Goal: Obtain resource: Download file/media

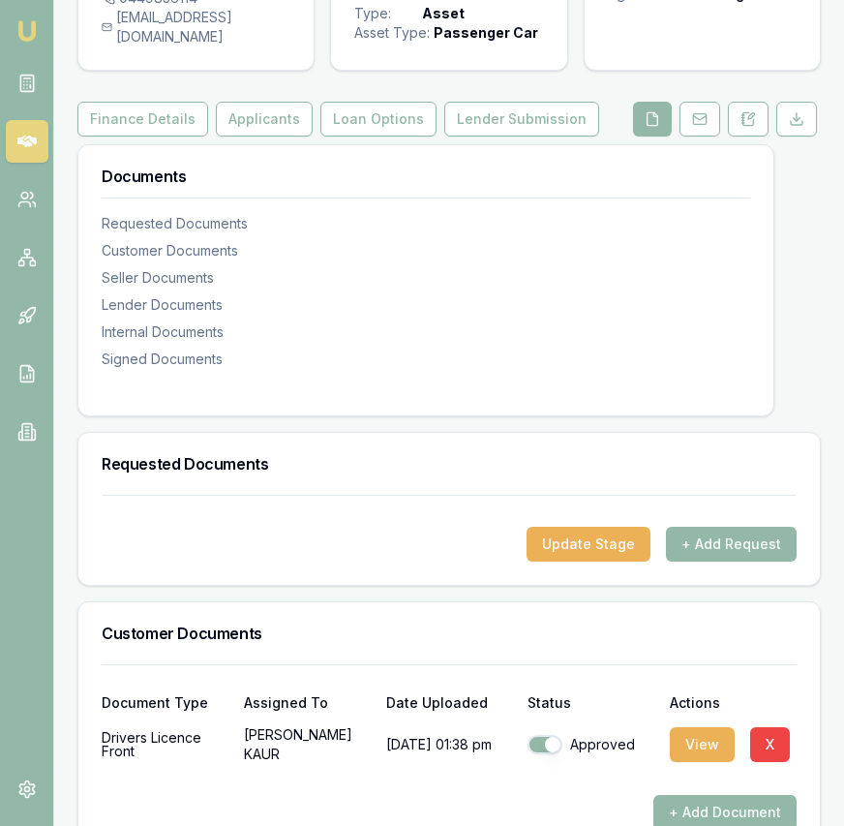
scroll to position [172, 0]
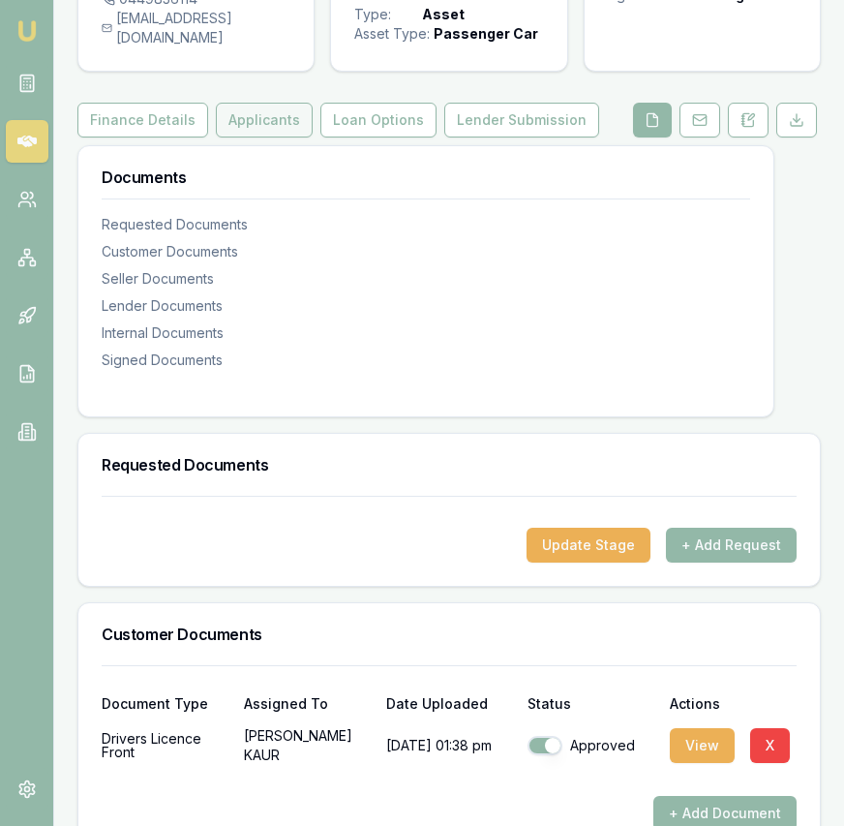
click at [266, 136] on button "Applicants" at bounding box center [264, 120] width 97 height 35
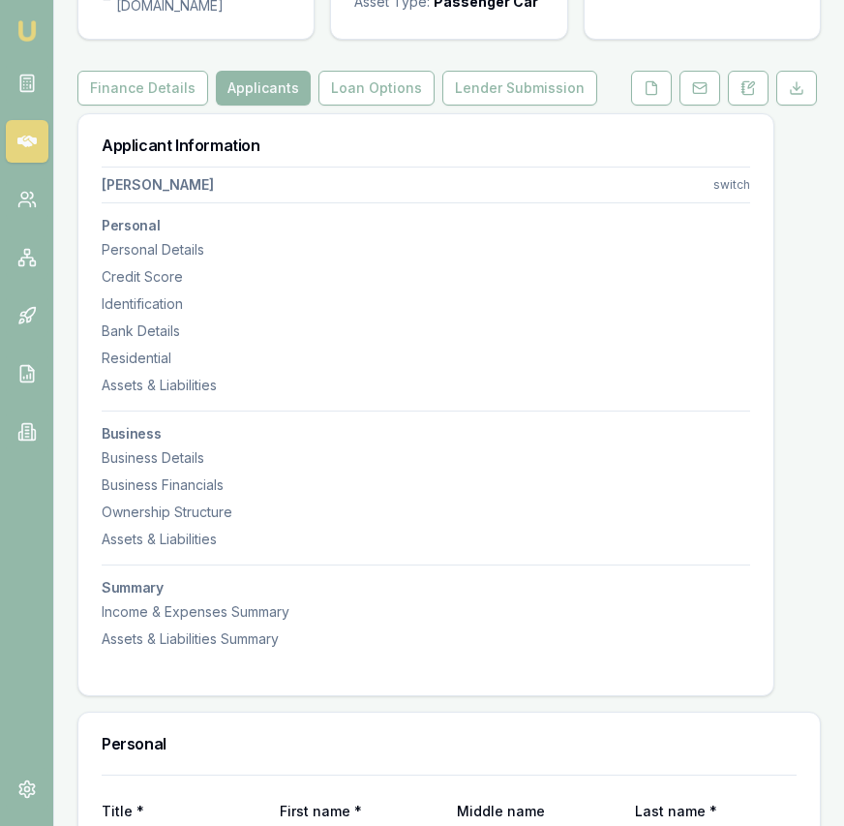
scroll to position [235, 0]
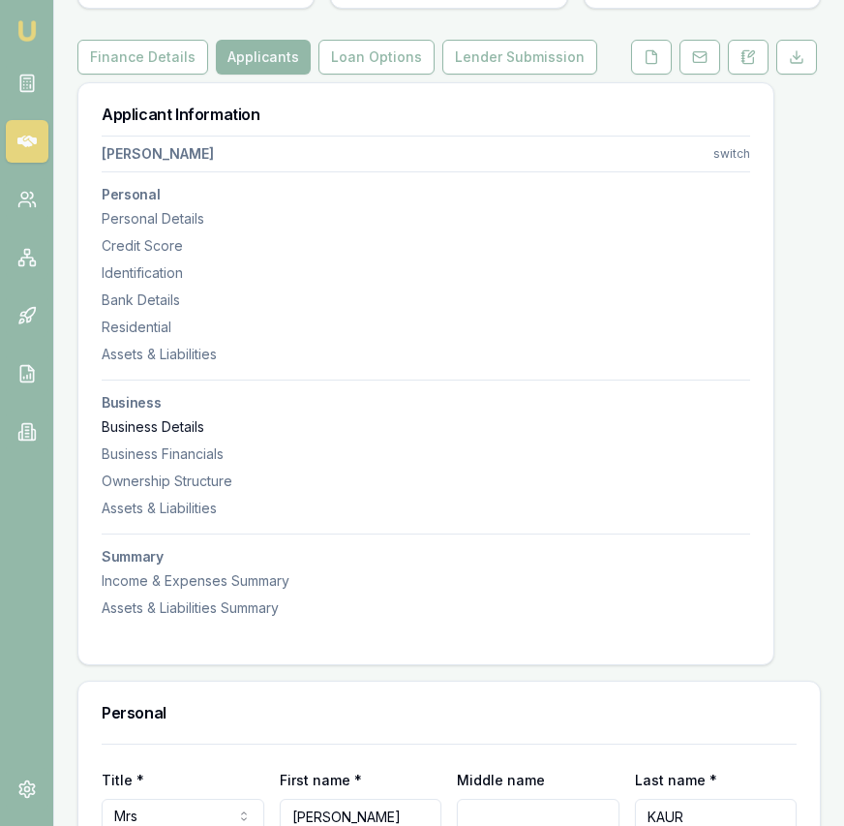
click at [192, 437] on div "Business Details" at bounding box center [426, 426] width 649 height 19
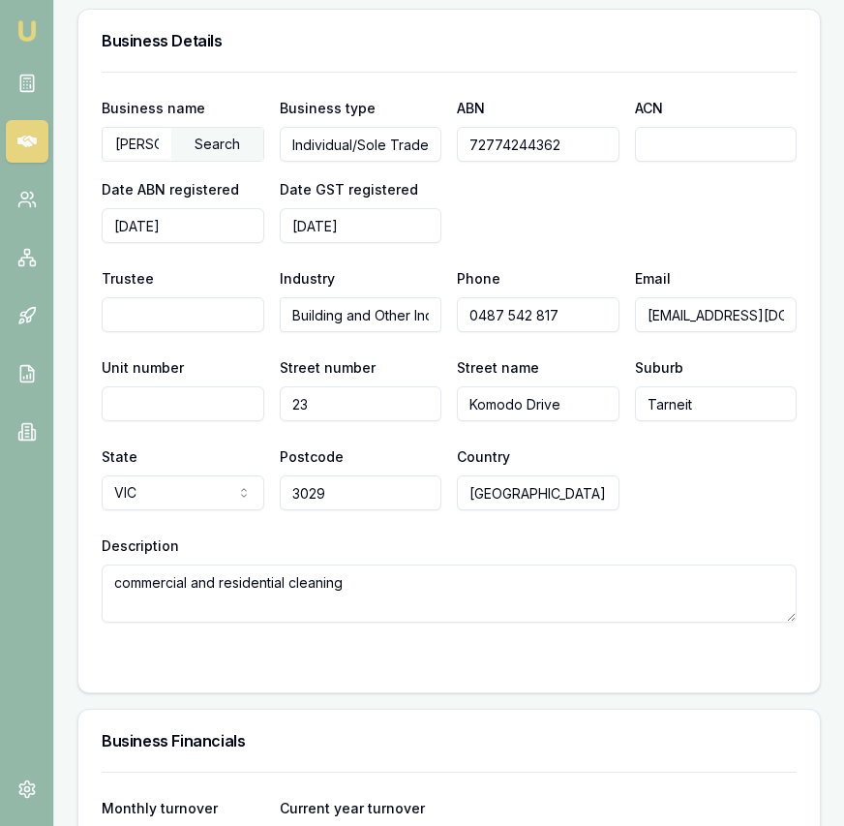
scroll to position [4048, 0]
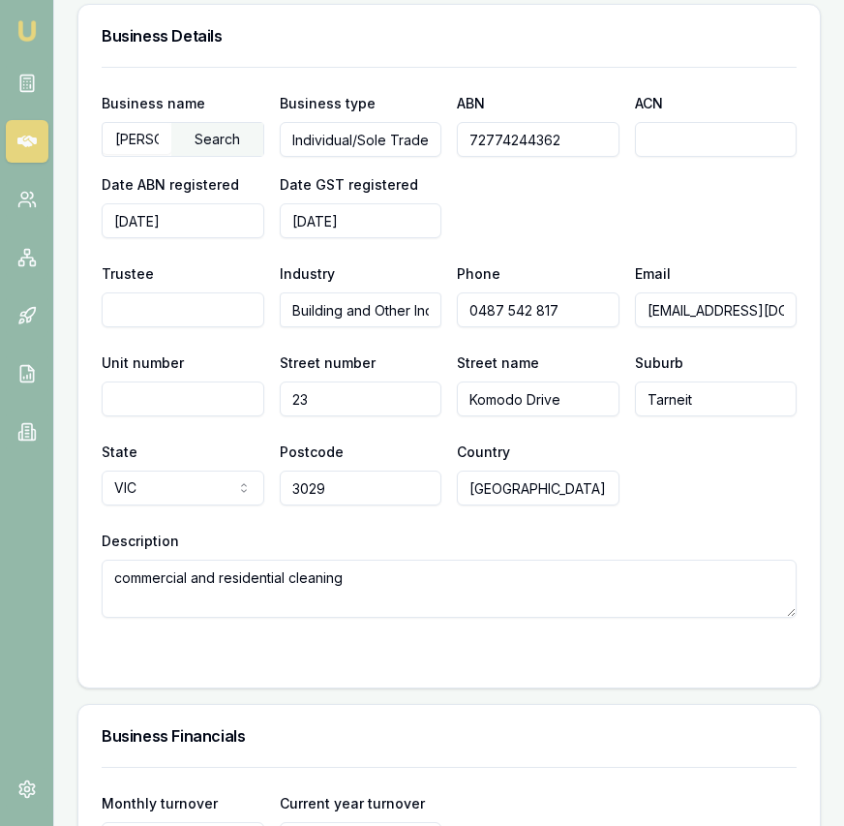
click at [497, 135] on input "72774244362" at bounding box center [538, 139] width 163 height 35
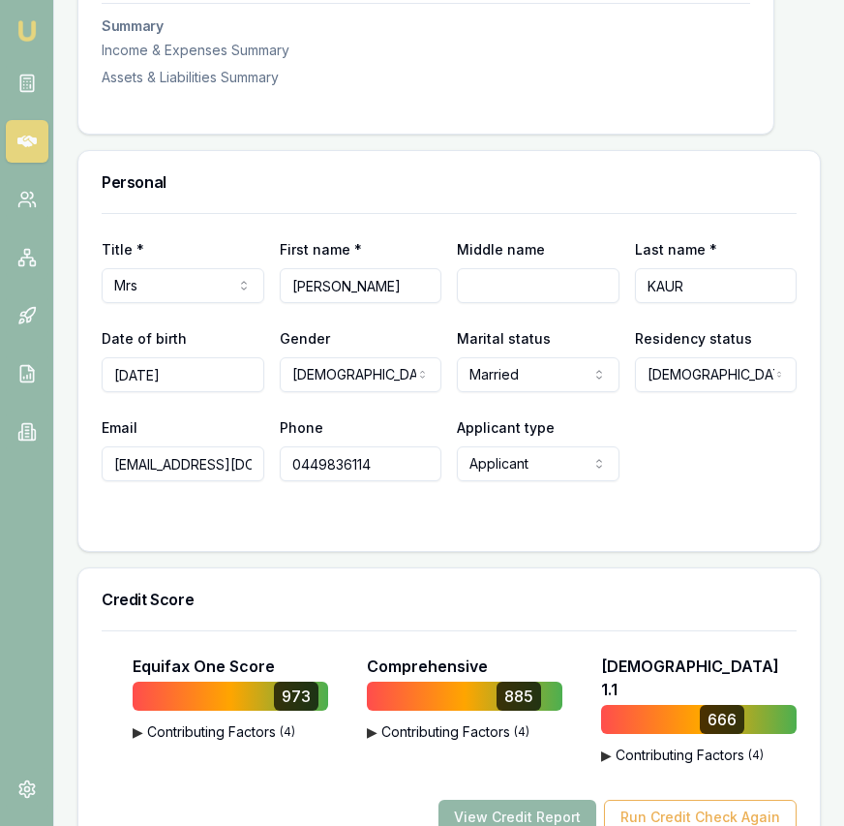
scroll to position [763, 0]
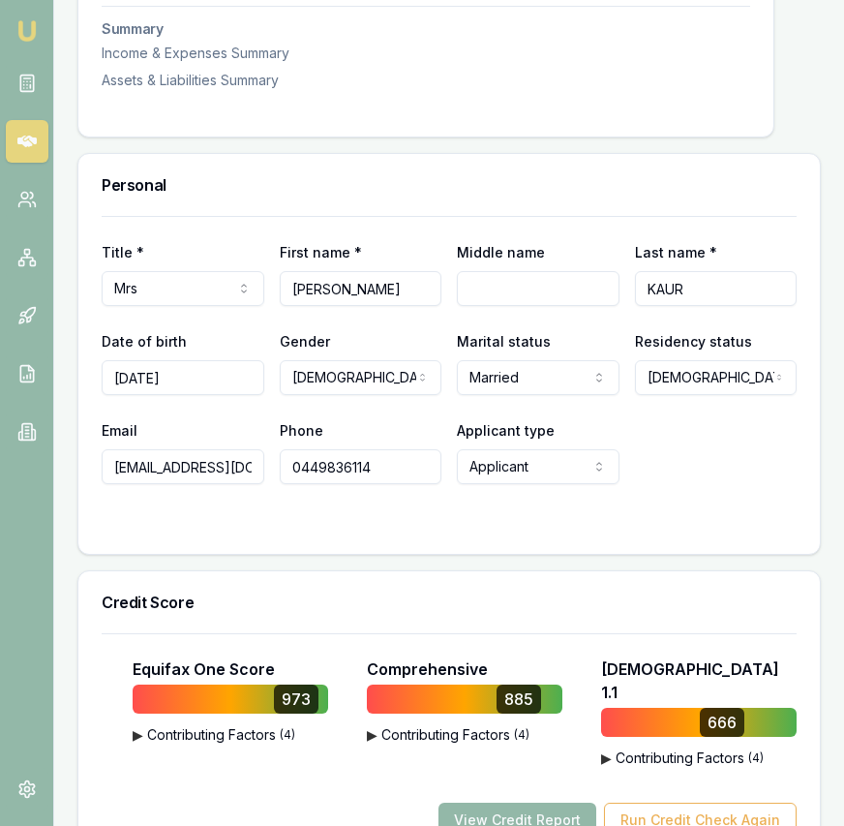
click at [198, 484] on input "[EMAIL_ADDRESS][DOMAIN_NAME]" at bounding box center [183, 466] width 163 height 35
click at [199, 484] on input "[EMAIL_ADDRESS][DOMAIN_NAME]" at bounding box center [183, 466] width 163 height 35
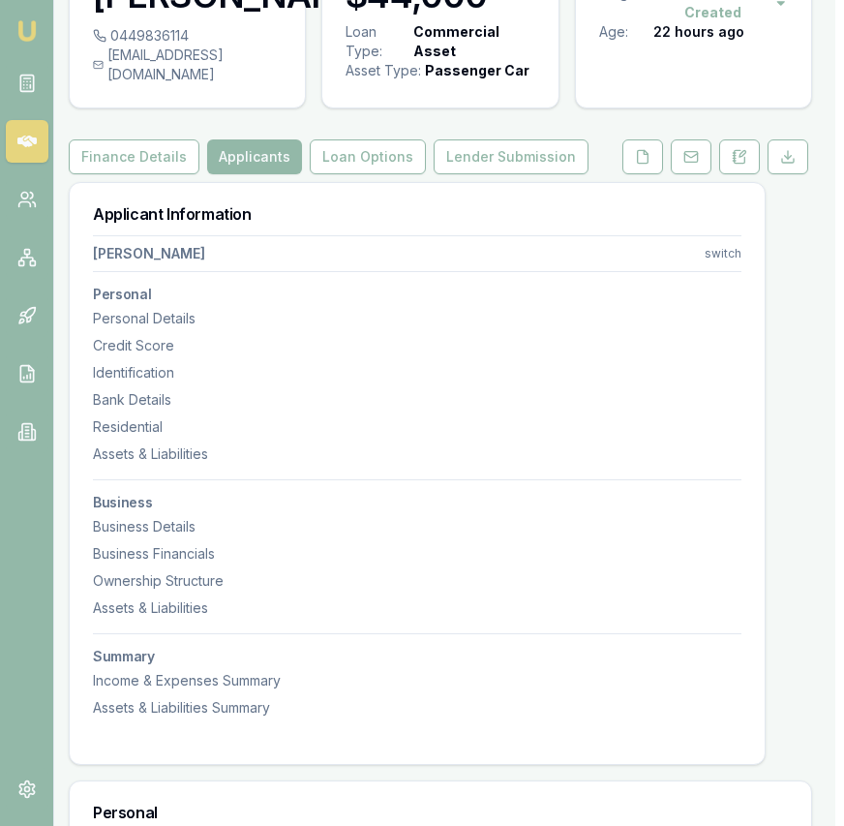
scroll to position [0, 9]
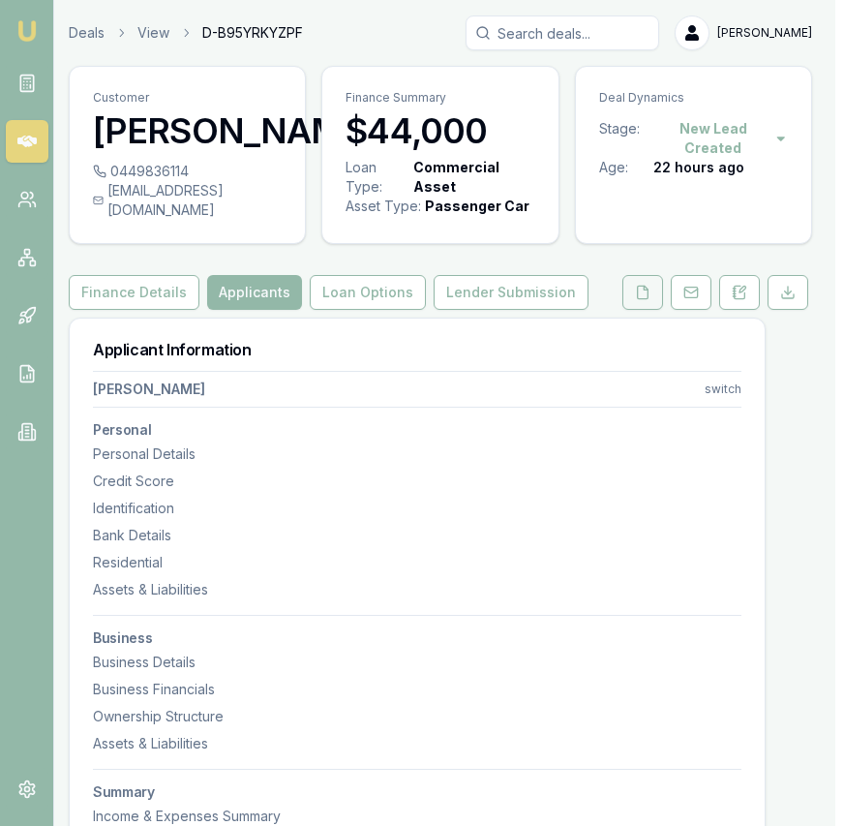
click at [646, 298] on icon at bounding box center [643, 292] width 11 height 13
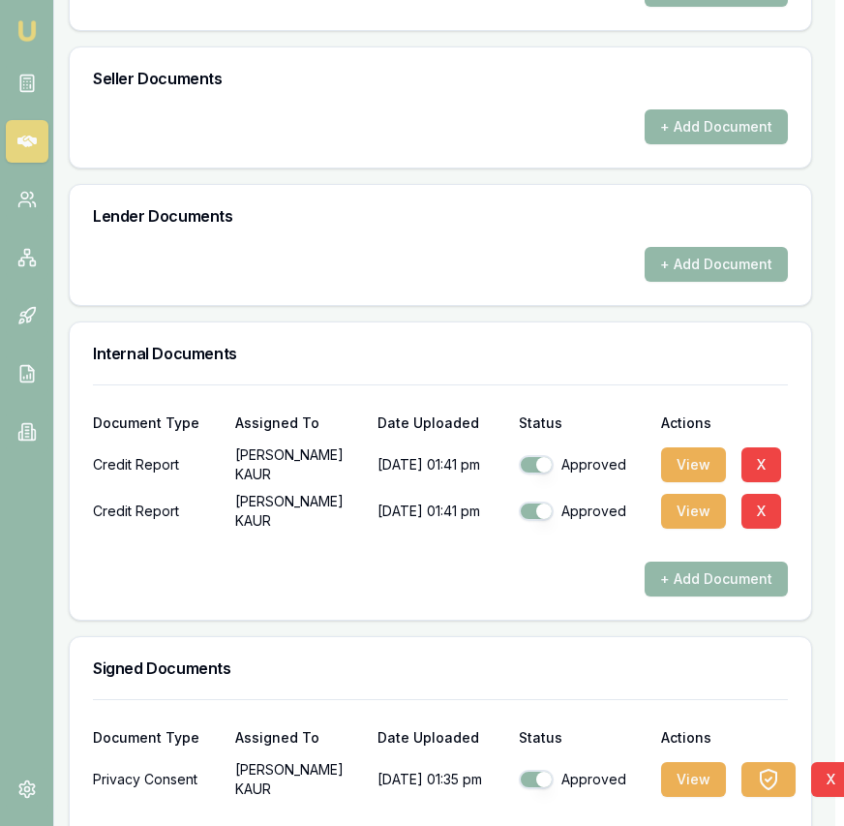
scroll to position [999, 9]
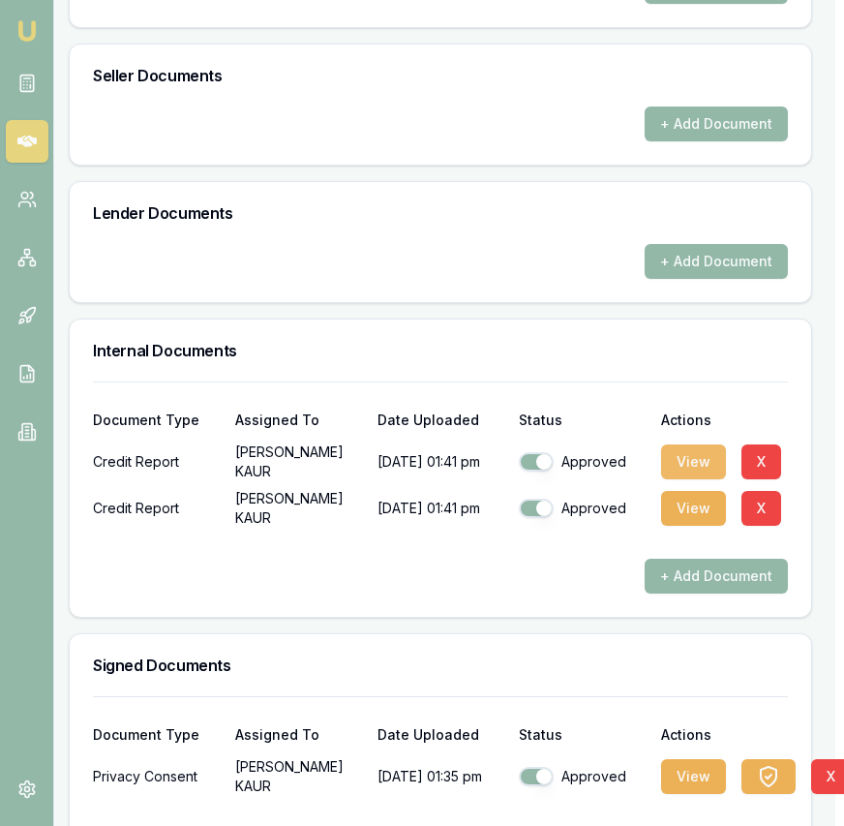
click at [685, 479] on button "View" at bounding box center [693, 461] width 65 height 35
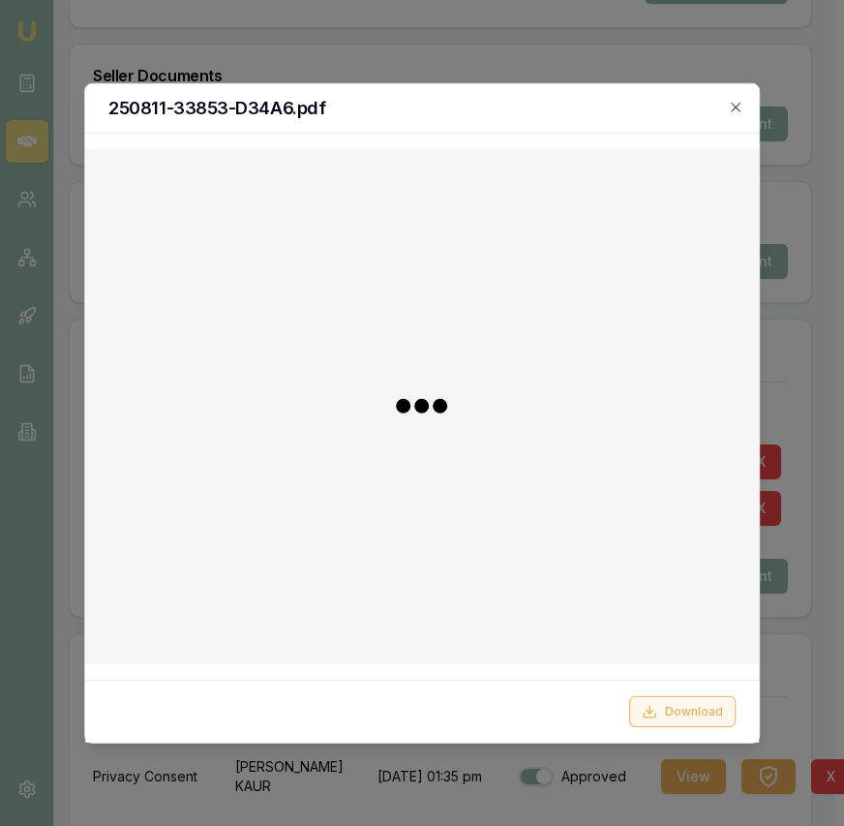
click at [695, 714] on button "Download" at bounding box center [682, 711] width 107 height 31
